Goal: Task Accomplishment & Management: Manage account settings

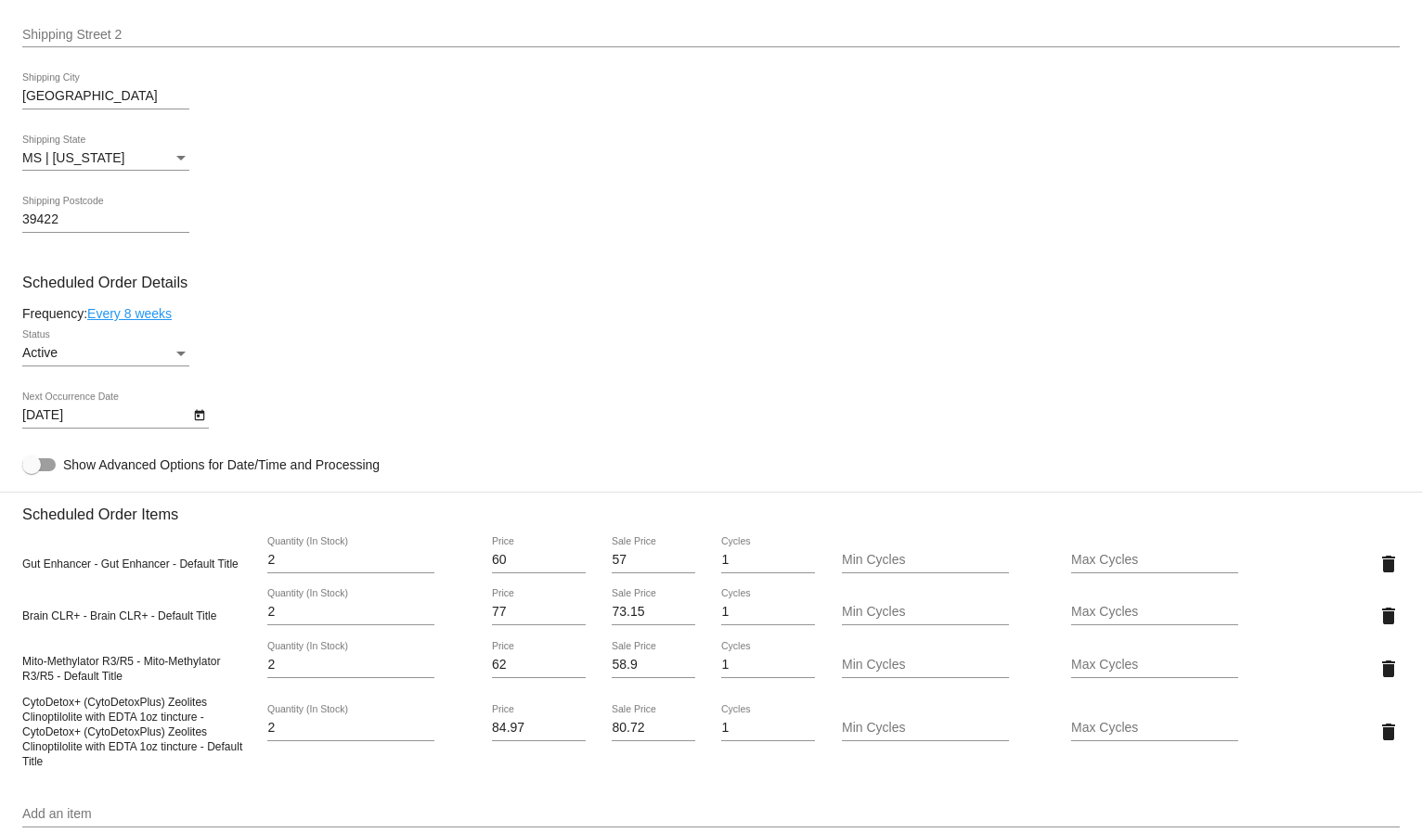
scroll to position [928, 0]
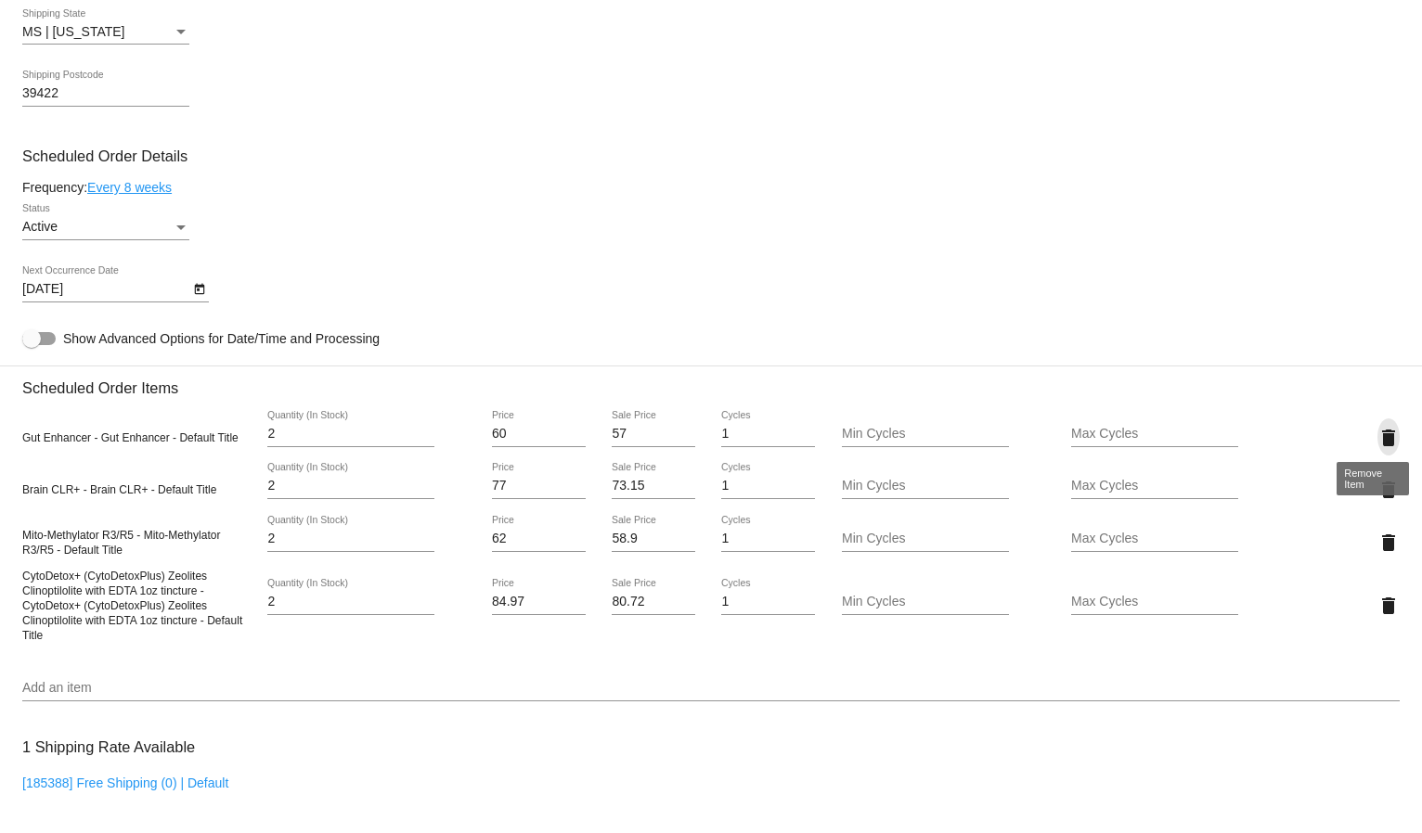
click at [1377, 427] on mat-icon "delete" at bounding box center [1388, 438] width 22 height 22
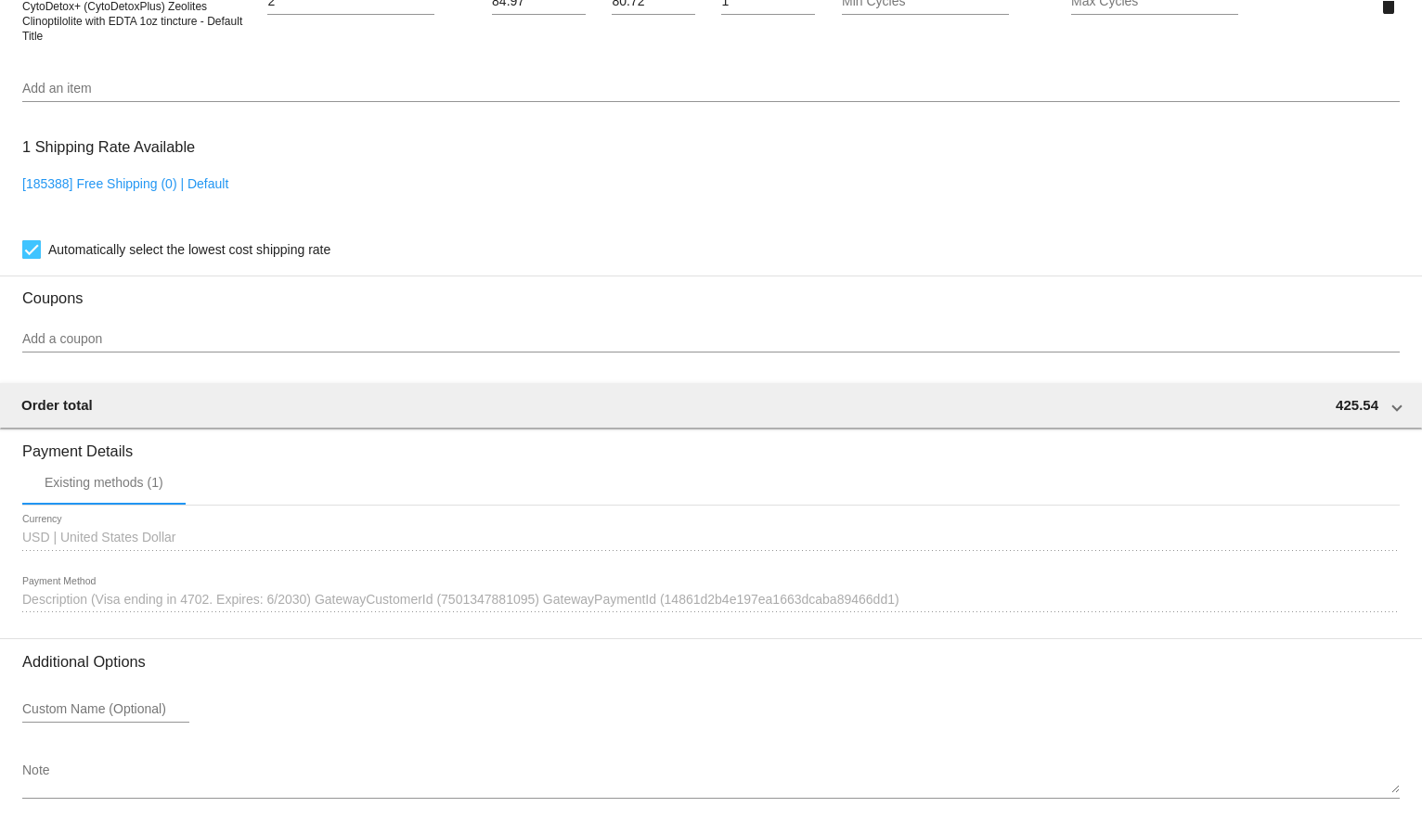
scroll to position [1529, 0]
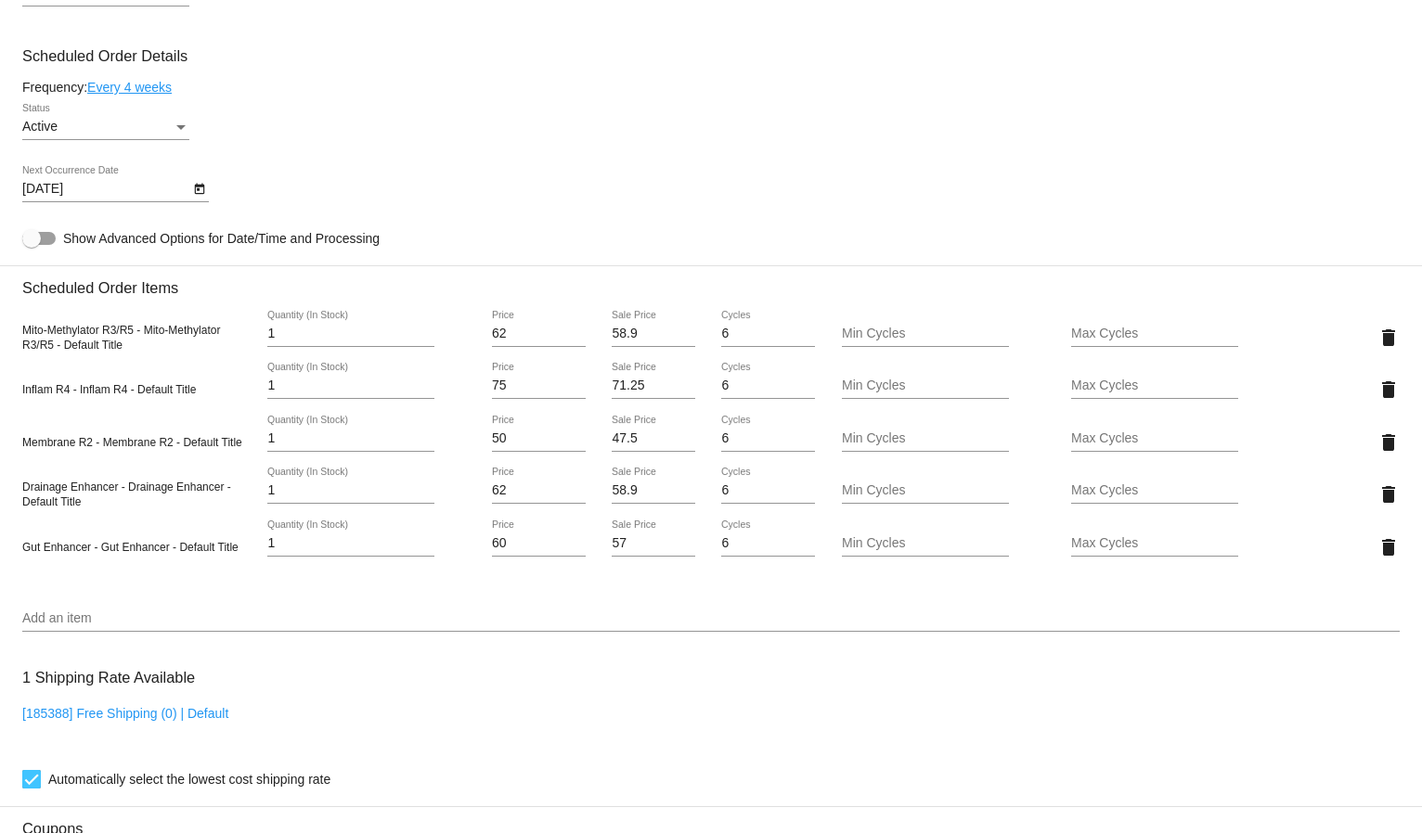
scroll to position [1031, 0]
